Goal: Navigation & Orientation: Understand site structure

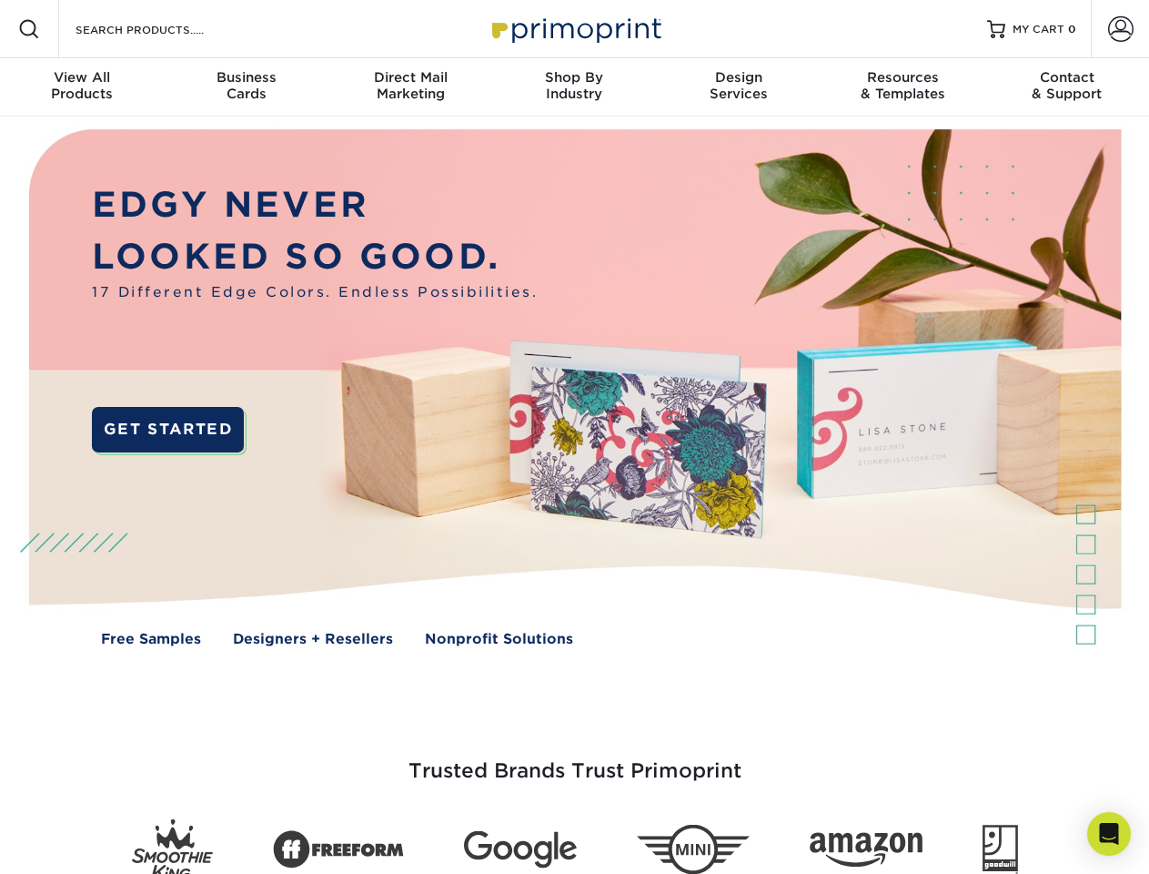
click at [574, 437] on img at bounding box center [574, 400] width 1138 height 569
click at [29, 29] on span at bounding box center [29, 29] width 22 height 22
click at [1120, 29] on span at bounding box center [1120, 28] width 25 height 25
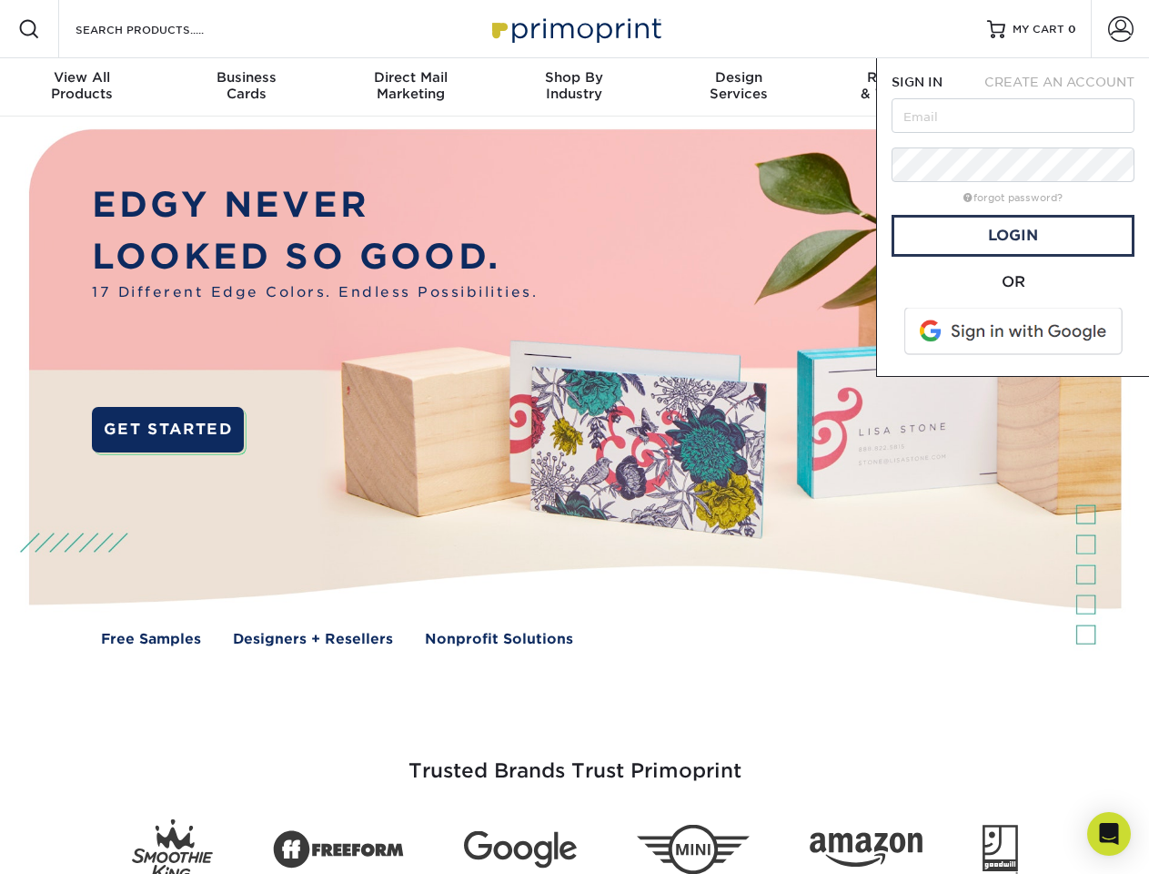
click at [82, 87] on div "View All Products" at bounding box center [82, 85] width 164 height 33
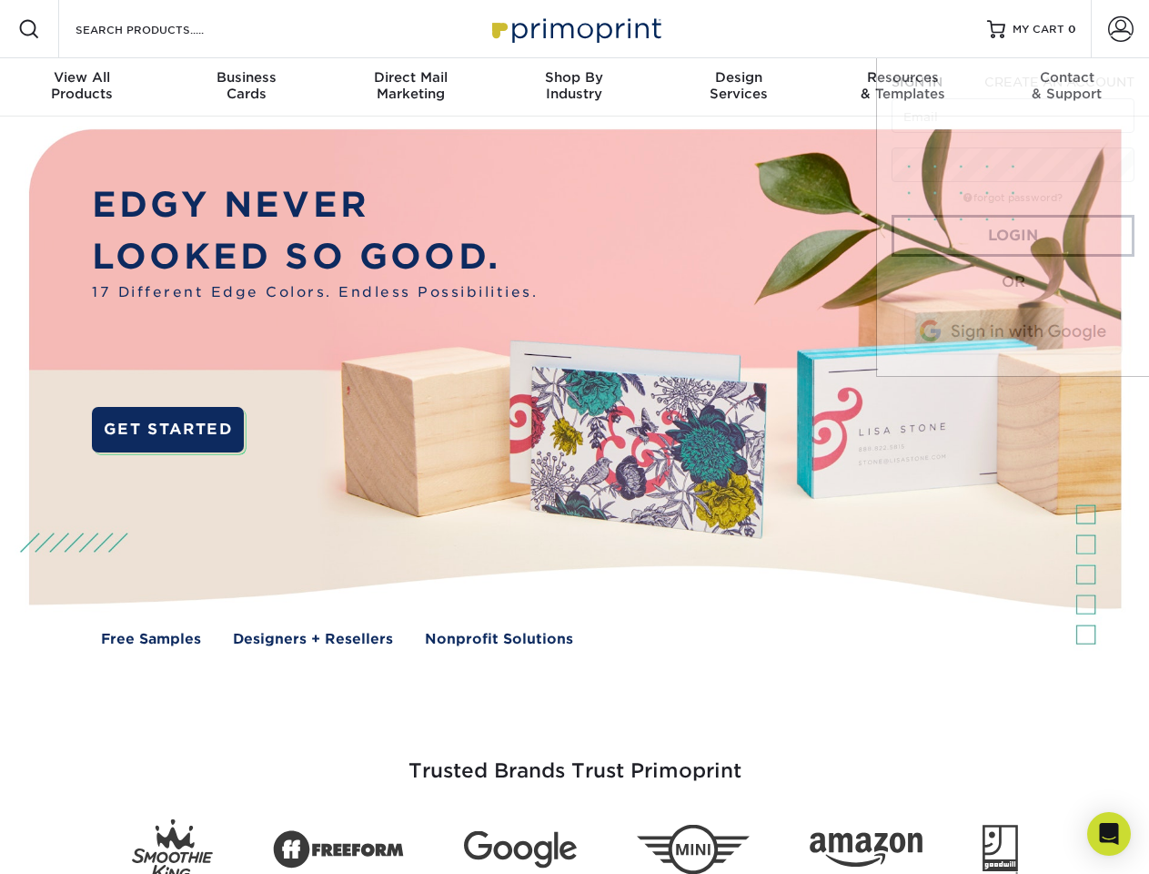
click at [246, 87] on div "Business Cards" at bounding box center [246, 85] width 164 height 33
click at [410, 87] on div "Direct Mail Marketing" at bounding box center [411, 85] width 164 height 33
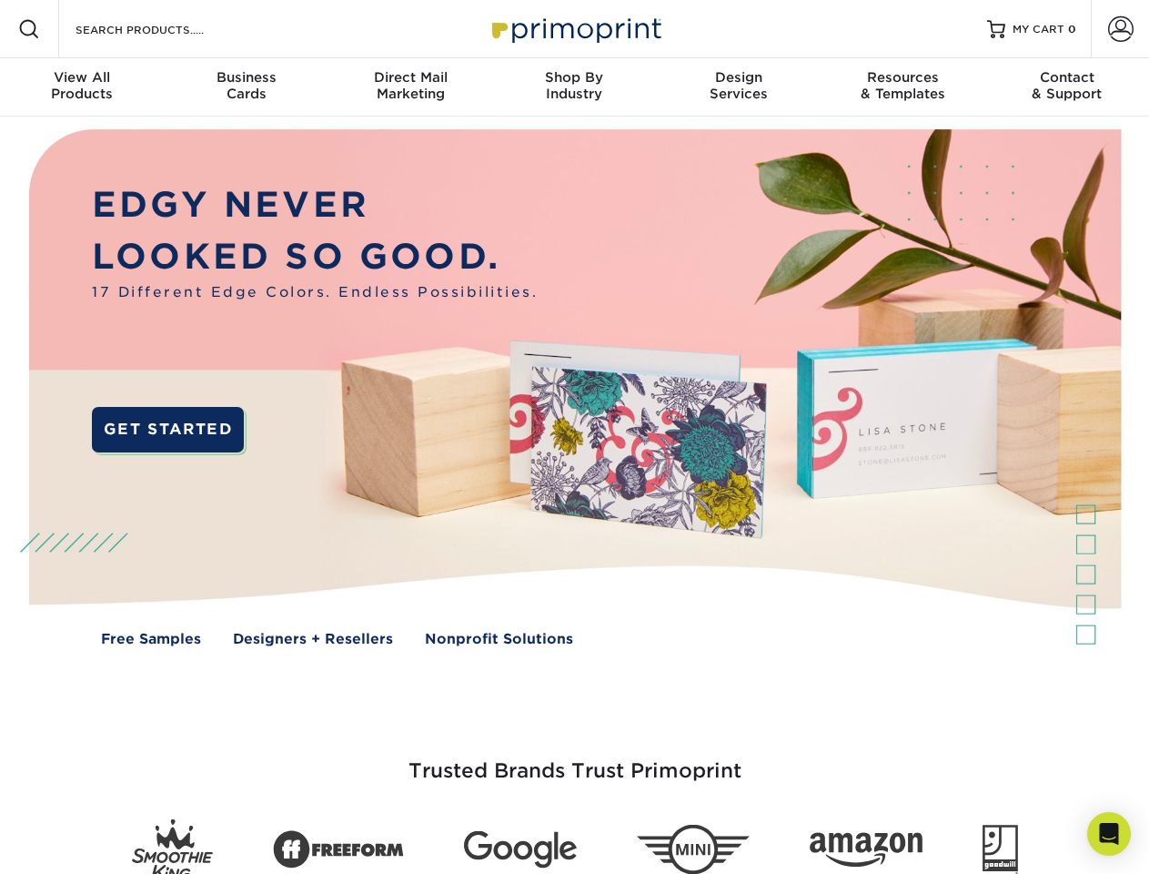
click at [574, 87] on div "Shop By Industry" at bounding box center [574, 85] width 164 height 33
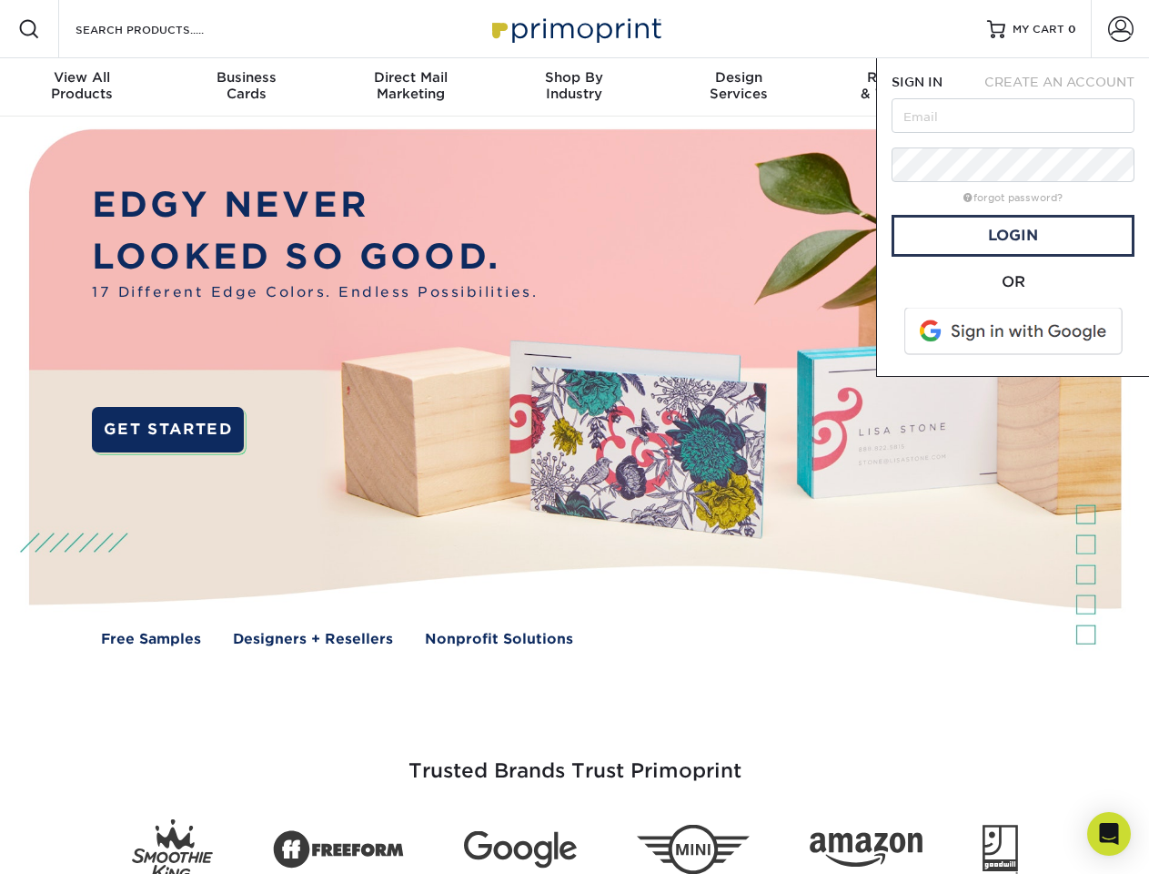
click at [739, 87] on div "Design Services" at bounding box center [739, 85] width 164 height 33
click at [903, 87] on span "SIGN IN" at bounding box center [917, 82] width 51 height 15
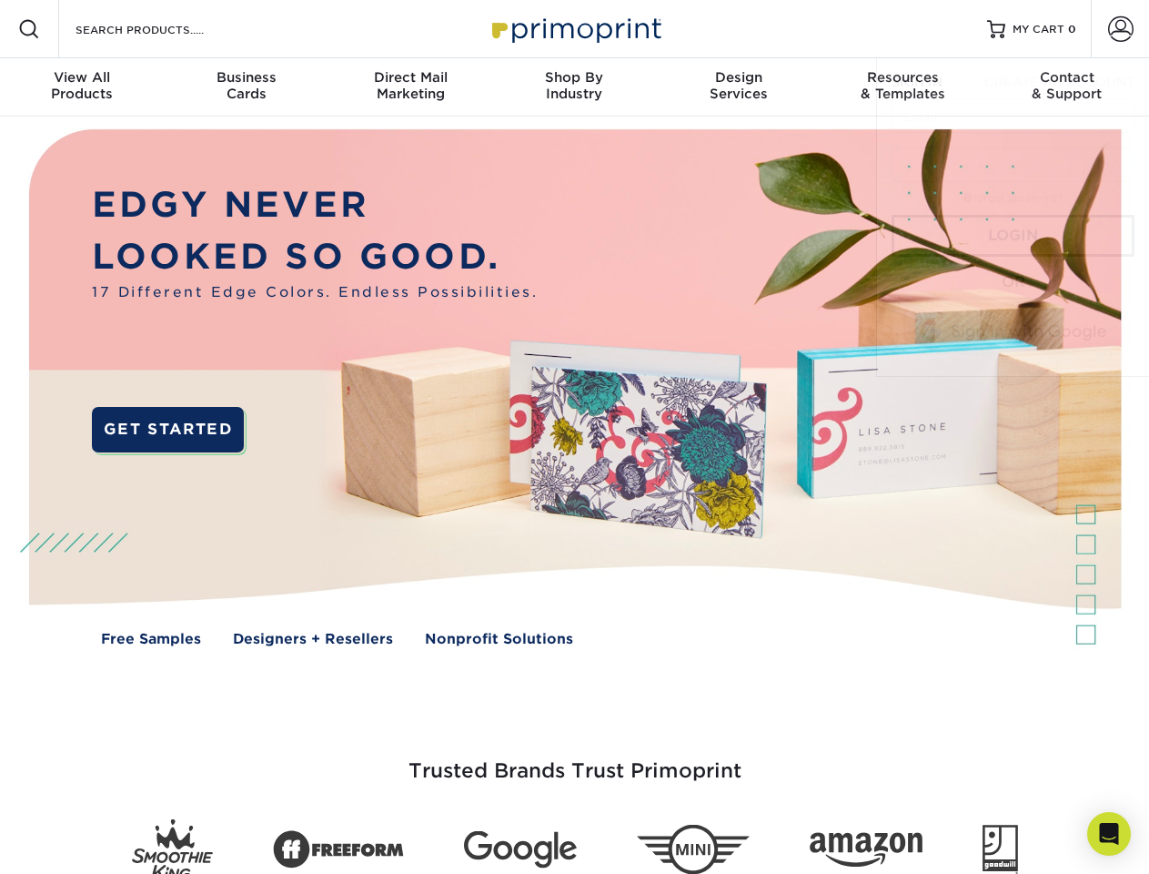
click at [1068, 87] on div "Contact & Support" at bounding box center [1068, 85] width 164 height 33
